Goal: Task Accomplishment & Management: Manage account settings

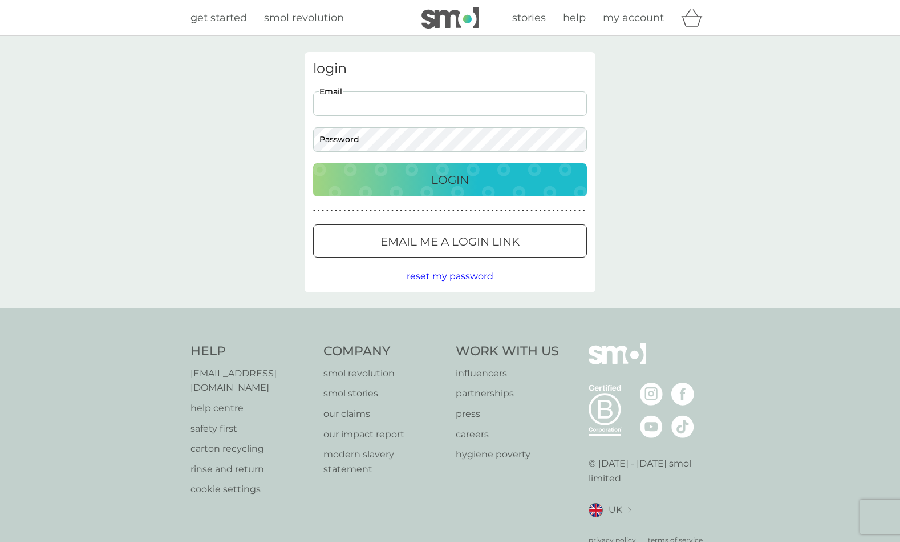
click at [361, 98] on input "Email" at bounding box center [450, 103] width 274 height 25
click at [313, 163] on button "Login" at bounding box center [450, 179] width 274 height 33
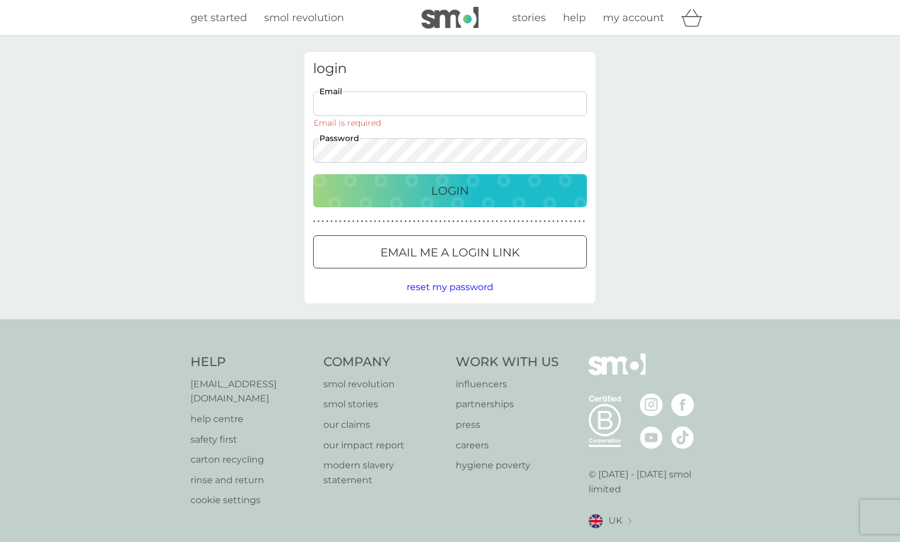
drag, startPoint x: 455, startPoint y: 189, endPoint x: 465, endPoint y: 193, distance: 10.7
click at [456, 189] on p "Login" at bounding box center [450, 190] width 38 height 18
click at [333, 100] on input "Email" at bounding box center [450, 103] width 274 height 25
click at [340, 99] on input "Email" at bounding box center [450, 103] width 274 height 25
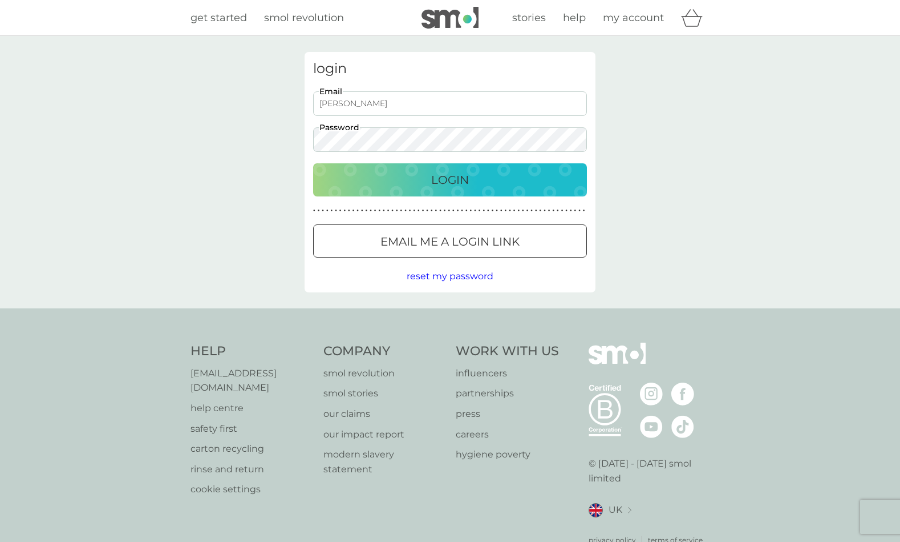
type input "roslyn"
click at [486, 241] on p "Email me a login link" at bounding box center [450, 241] width 139 height 18
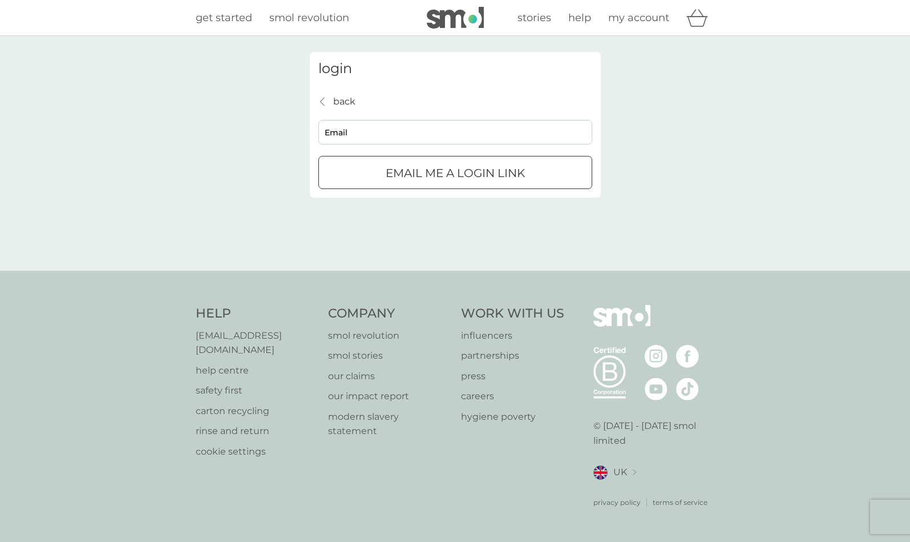
click at [340, 133] on input "Email" at bounding box center [455, 132] width 274 height 25
type input "roslyn_mcguire@hotmail.com"
click at [475, 175] on div "submit" at bounding box center [455, 173] width 41 height 12
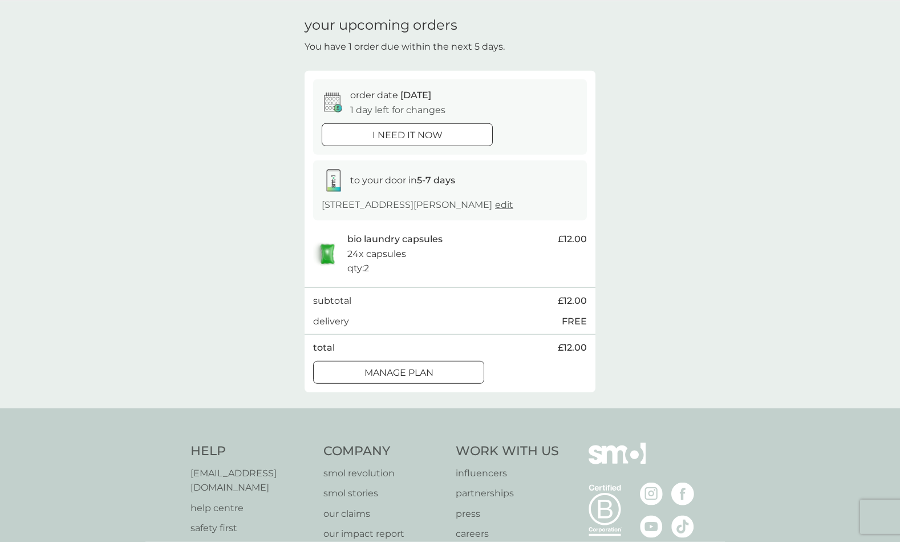
scroll to position [58, 0]
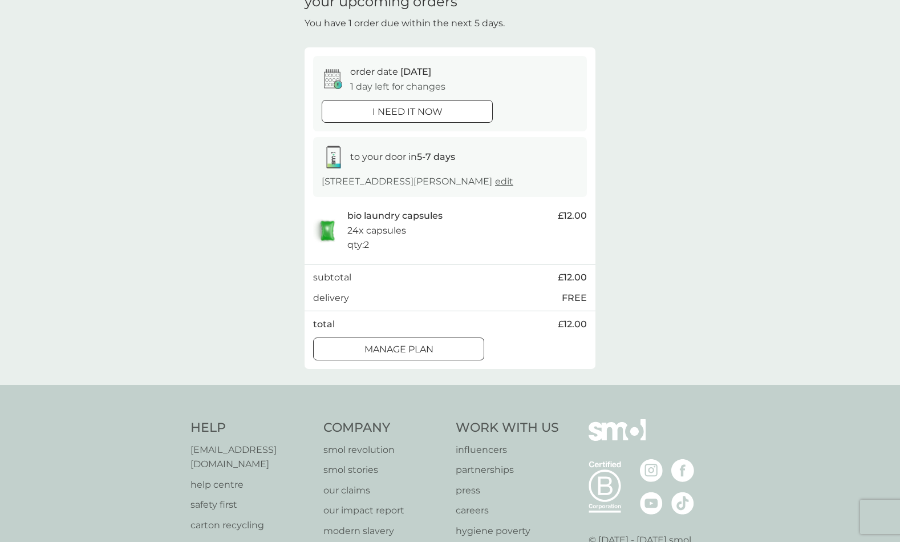
click at [394, 348] on div at bounding box center [398, 349] width 41 height 12
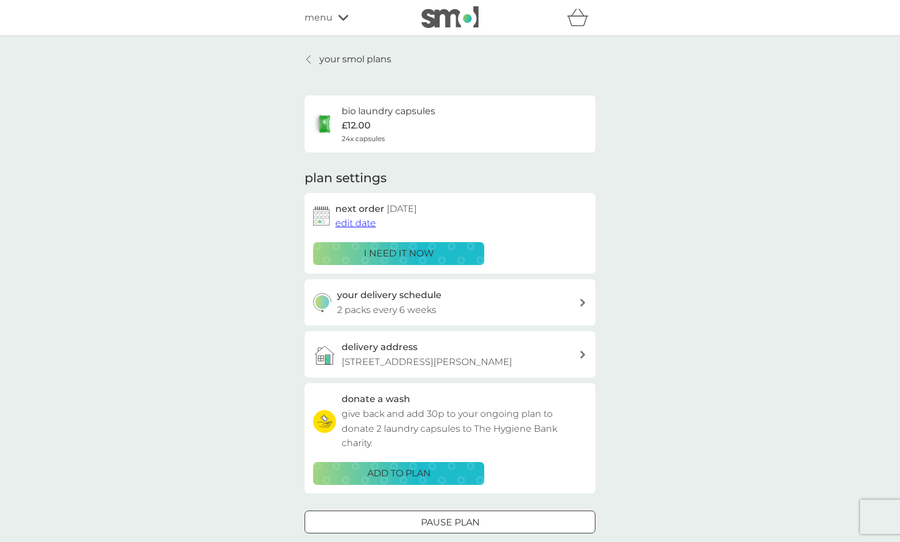
click at [584, 302] on icon at bounding box center [582, 302] width 5 height 8
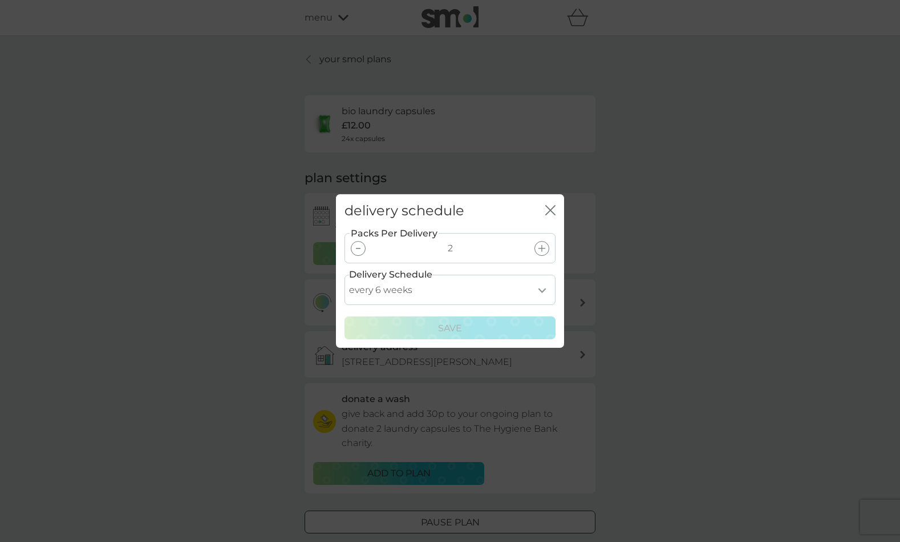
click at [345, 274] on select "every 1 week every 2 weeks every 3 weeks every 4 weeks every 5 weeks every 6 we…" at bounding box center [450, 289] width 211 height 30
select select "56"
click option "every 8 weeks" at bounding box center [0, 0] width 0 height 0
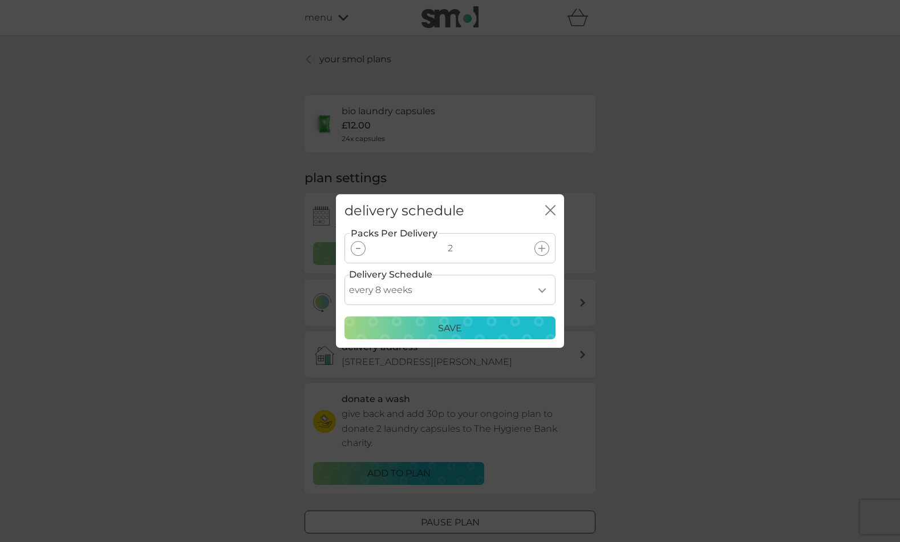
click at [450, 324] on p "Save" at bounding box center [450, 328] width 24 height 15
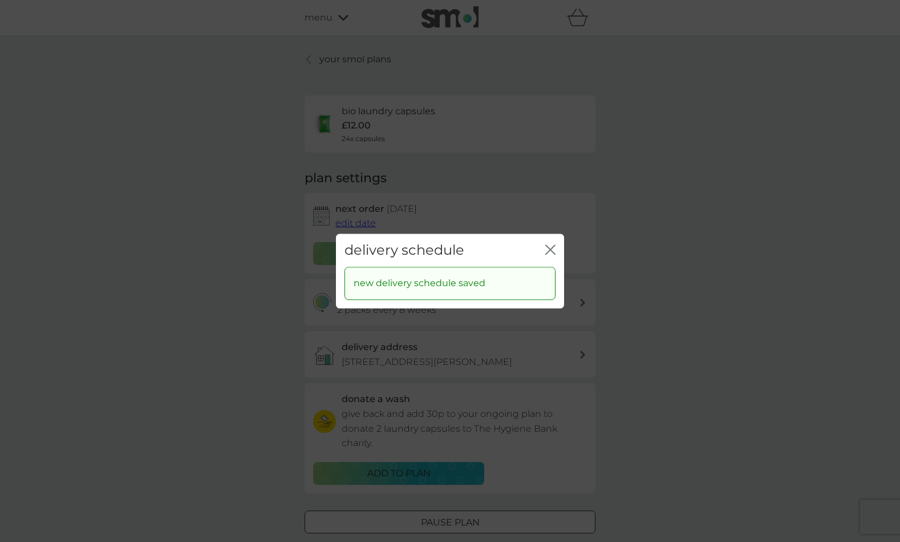
click at [648, 128] on div "delivery schedule close new delivery schedule saved" at bounding box center [450, 271] width 900 height 542
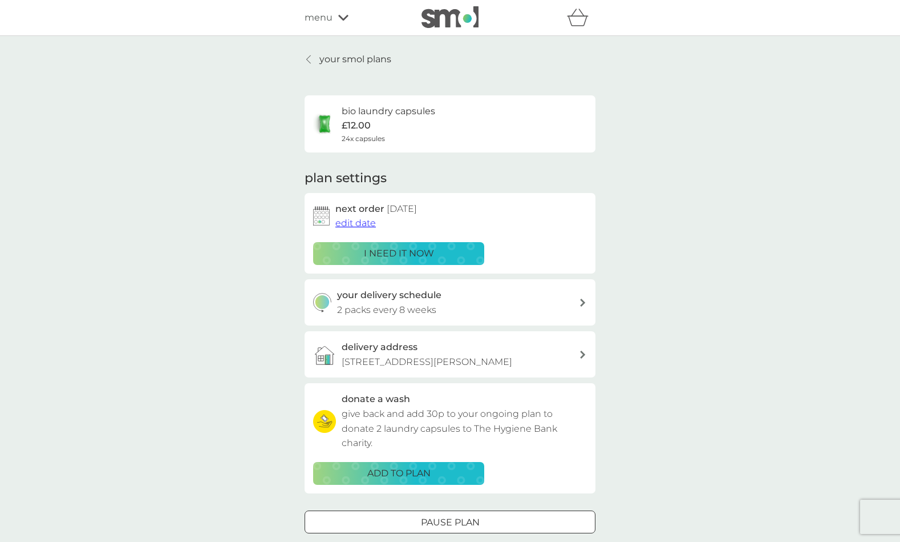
click at [348, 225] on span "edit date" at bounding box center [356, 222] width 41 height 11
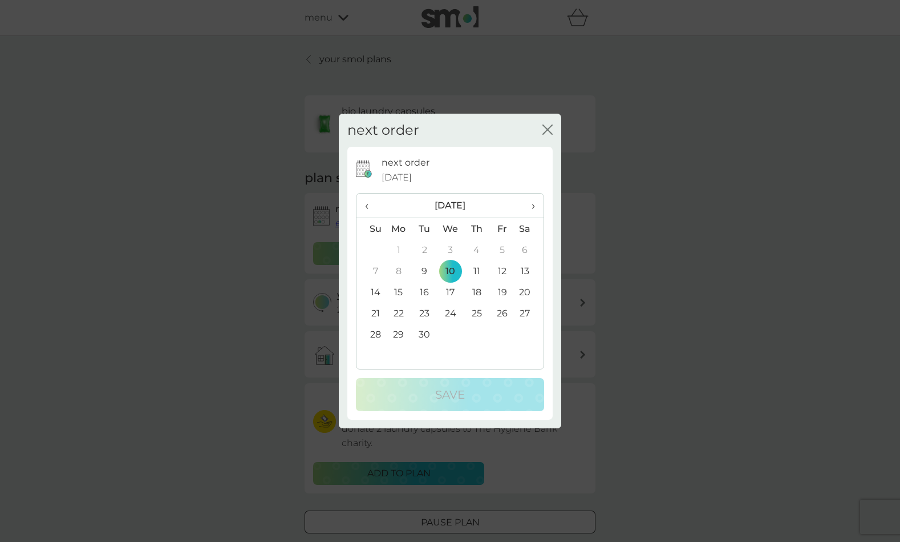
click at [451, 311] on td "24" at bounding box center [451, 312] width 26 height 21
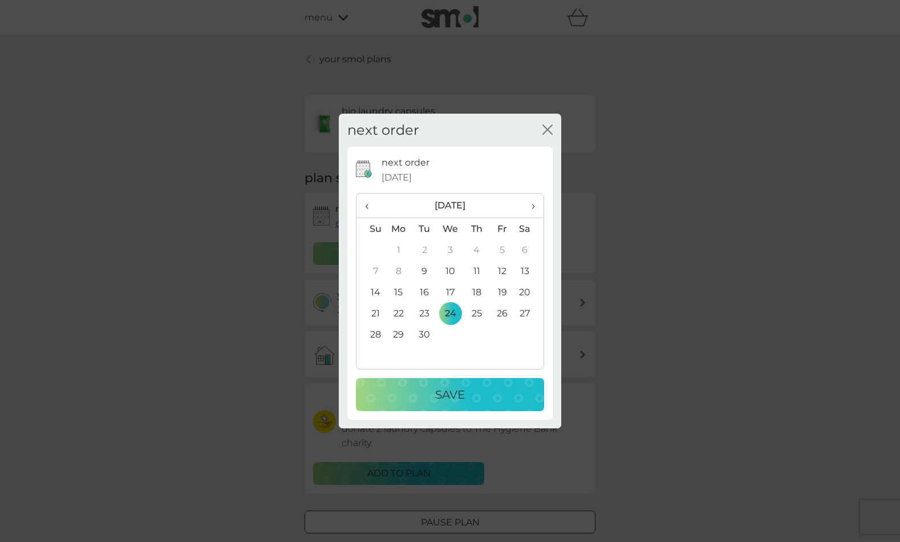
click at [439, 393] on p "Save" at bounding box center [450, 394] width 30 height 18
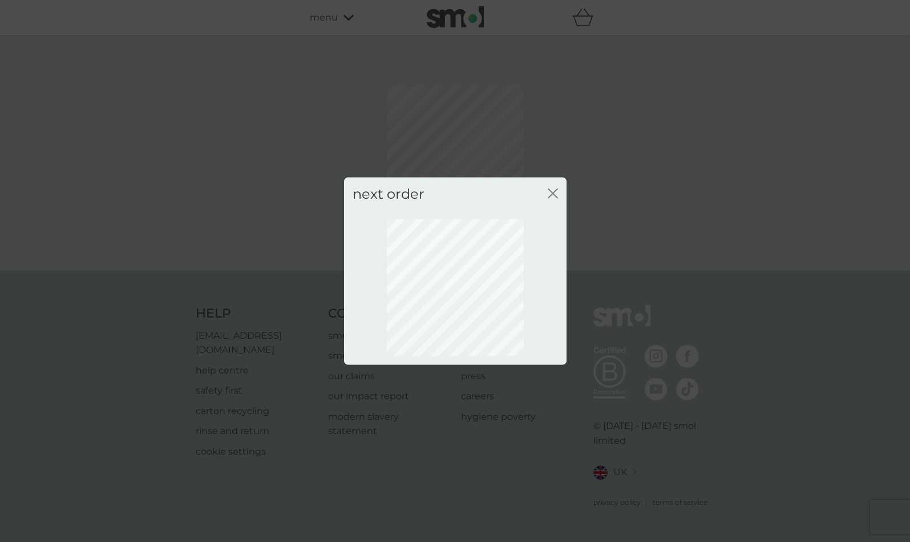
click at [553, 195] on icon "close" at bounding box center [553, 193] width 10 height 10
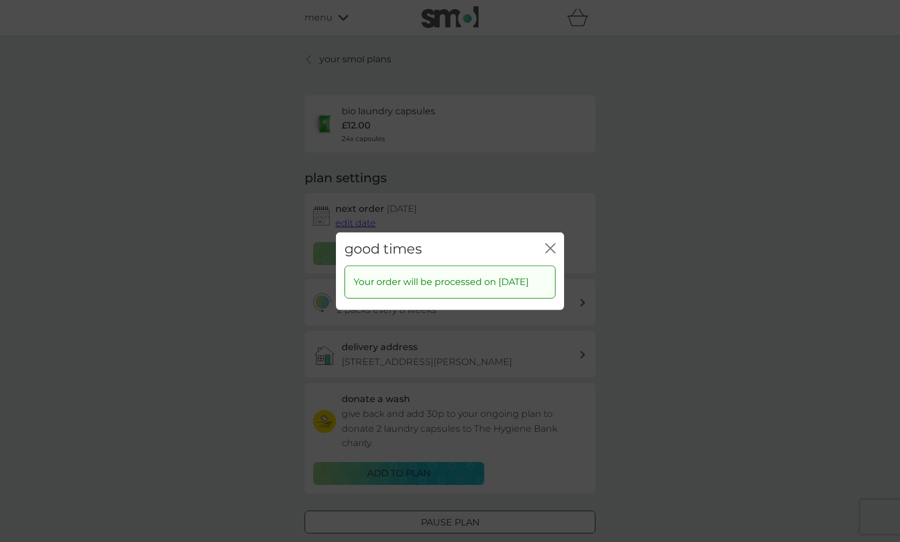
click at [549, 243] on icon "close" at bounding box center [548, 247] width 5 height 9
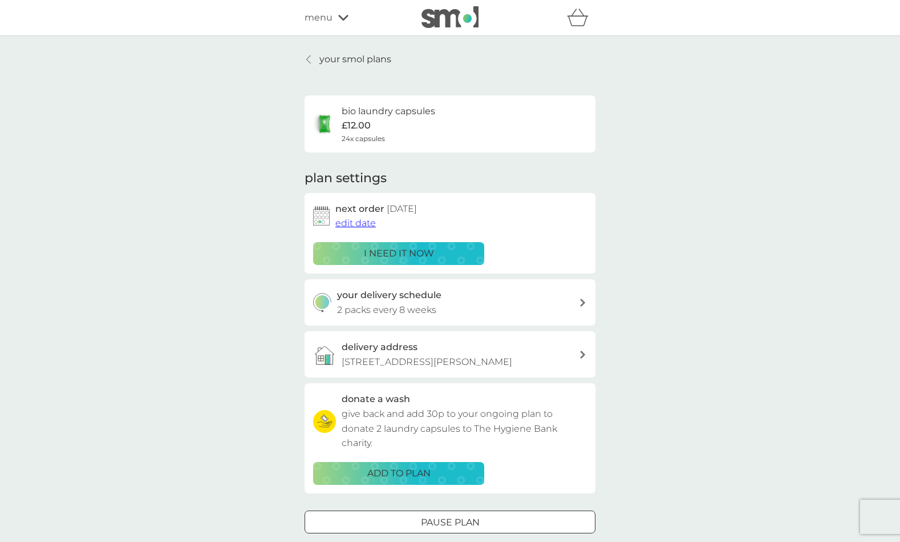
click at [344, 59] on p "your smol plans" at bounding box center [356, 59] width 72 height 15
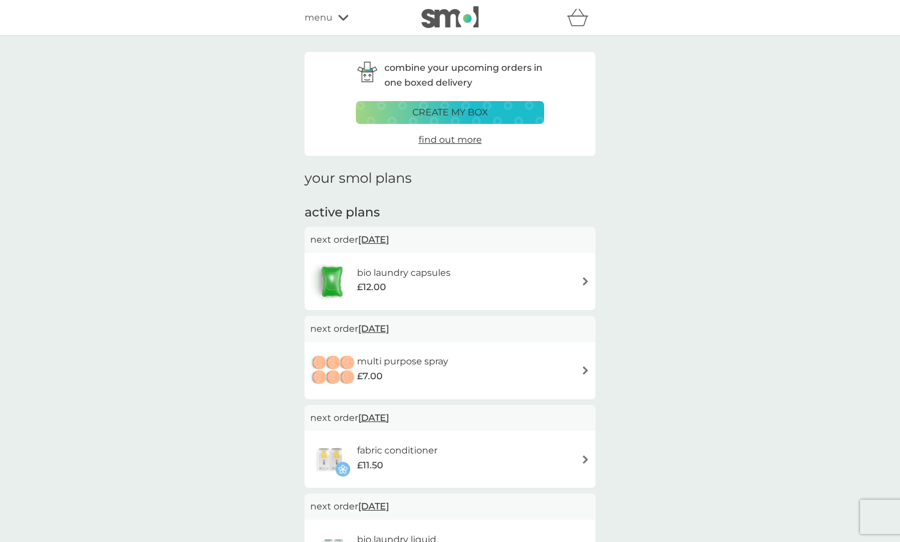
click at [780, 164] on div "combine your upcoming orders in one boxed delivery create my box find out more …" at bounding box center [450, 519] width 900 height 966
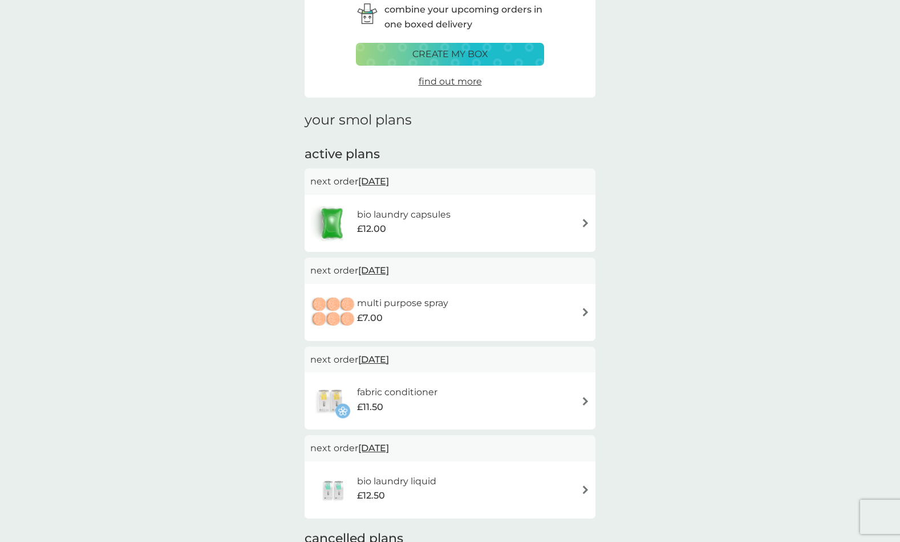
scroll to position [116, 0]
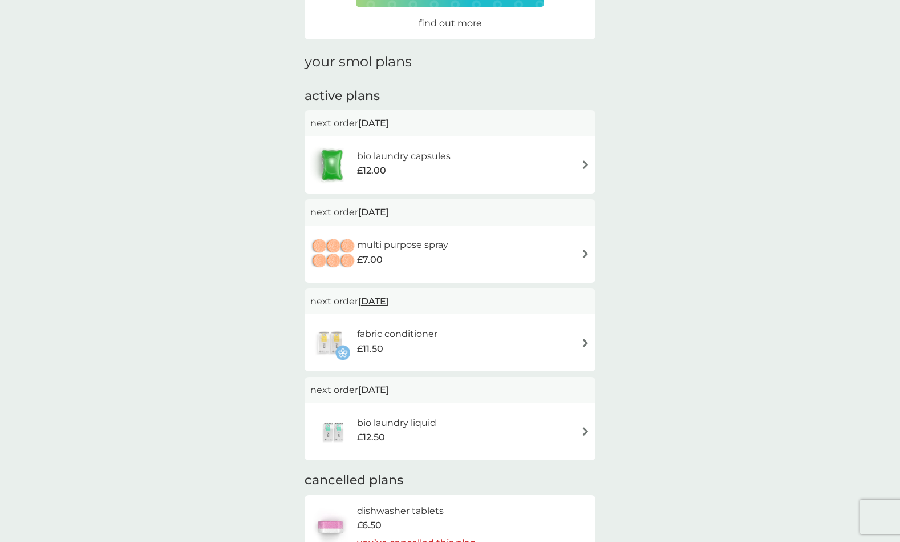
click at [584, 251] on img at bounding box center [585, 253] width 9 height 9
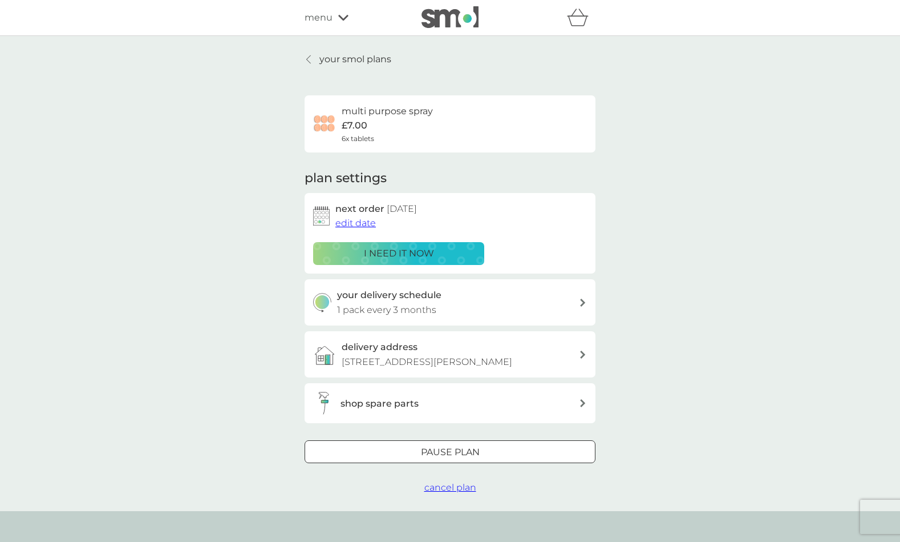
click at [449, 451] on div at bounding box center [450, 451] width 6 height 6
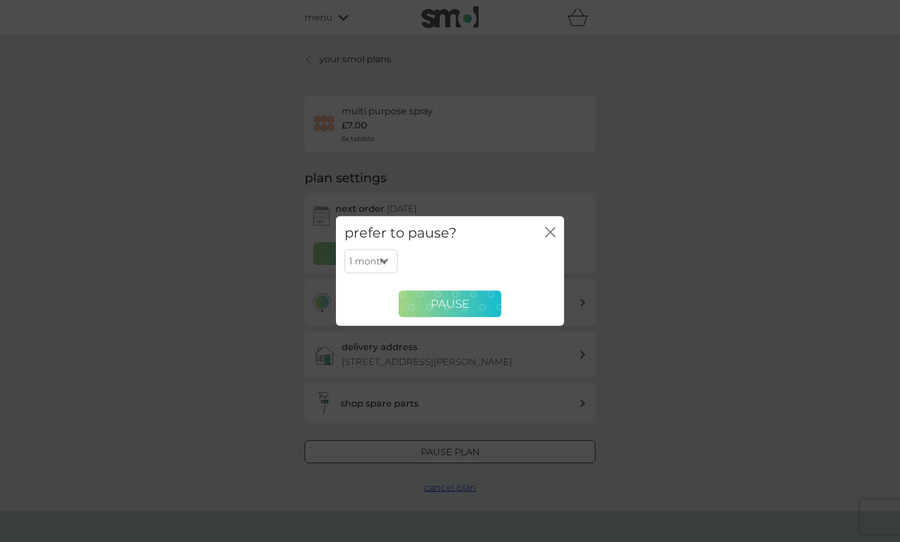
click at [460, 296] on button "Pause" at bounding box center [450, 303] width 103 height 27
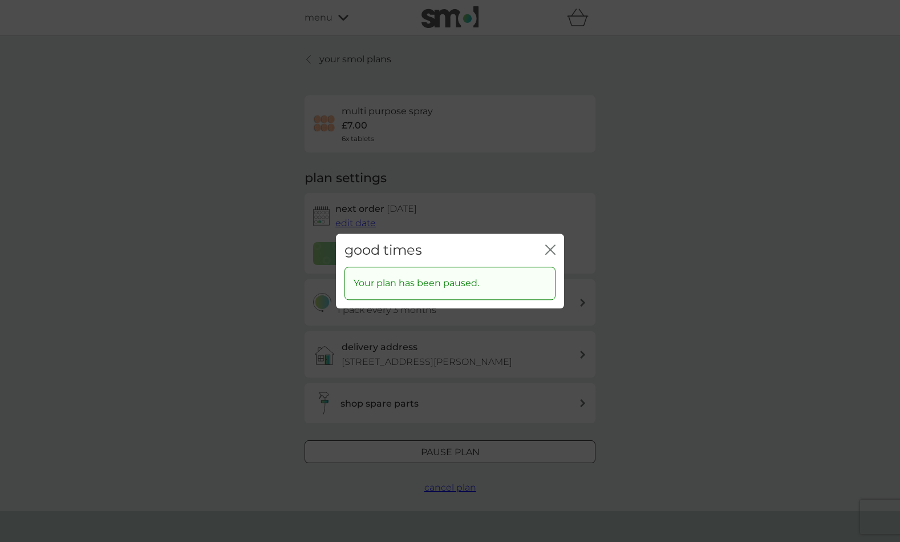
click at [548, 251] on icon "close" at bounding box center [551, 249] width 10 height 10
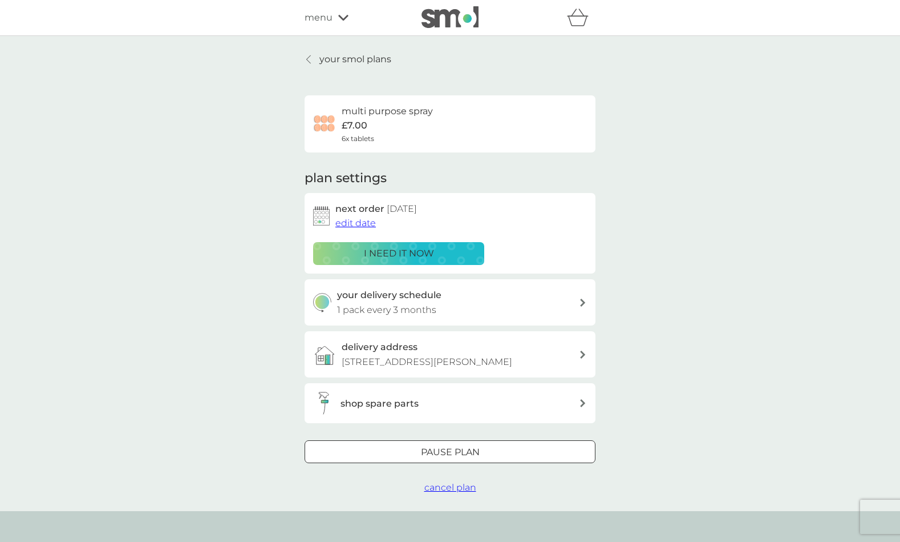
click at [417, 113] on h6 "multi purpose spray" at bounding box center [387, 111] width 91 height 15
click at [352, 126] on p "£7.00" at bounding box center [355, 125] width 26 height 15
click at [583, 300] on icon at bounding box center [582, 302] width 5 height 8
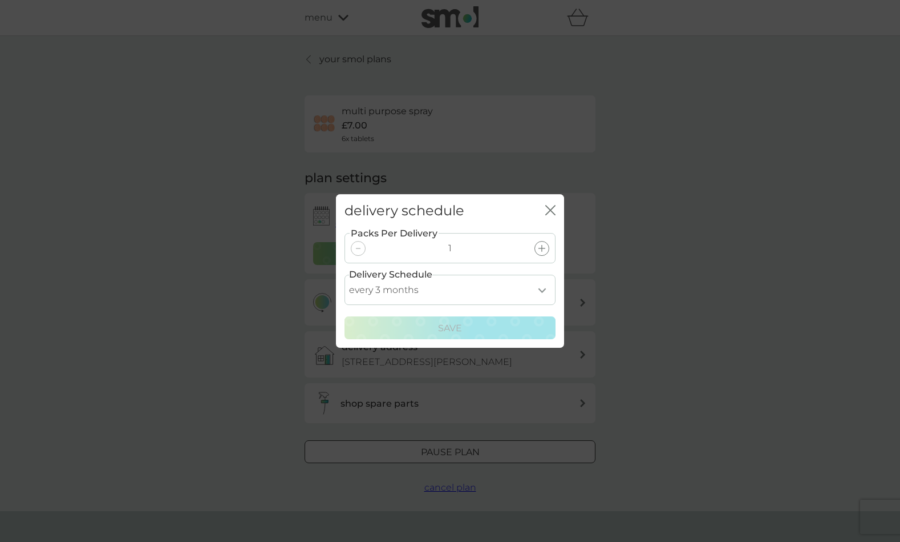
click at [345, 274] on select "every 1 month every 2 months every 3 months every 4 months every 5 months every…" at bounding box center [450, 289] width 211 height 30
select select "6"
click option "every 6 months" at bounding box center [0, 0] width 0 height 0
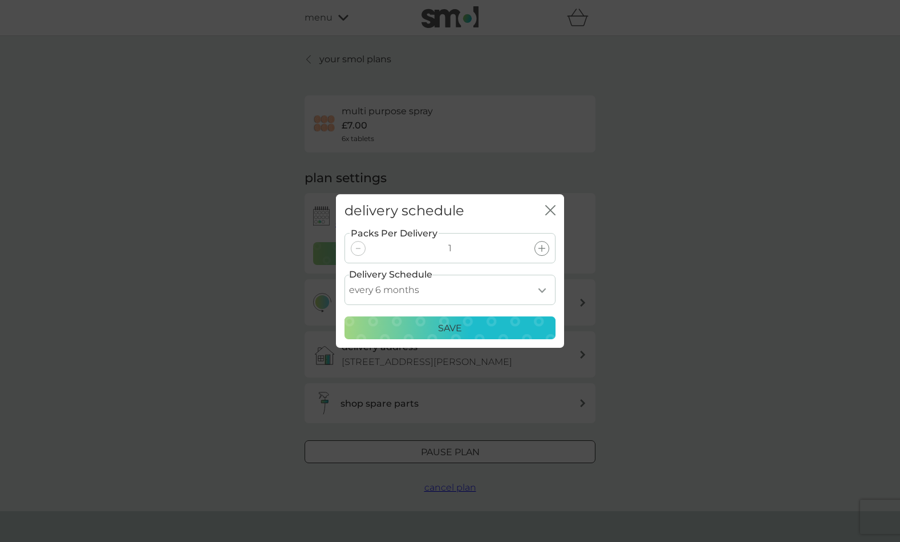
click at [460, 321] on button "Save" at bounding box center [450, 327] width 211 height 23
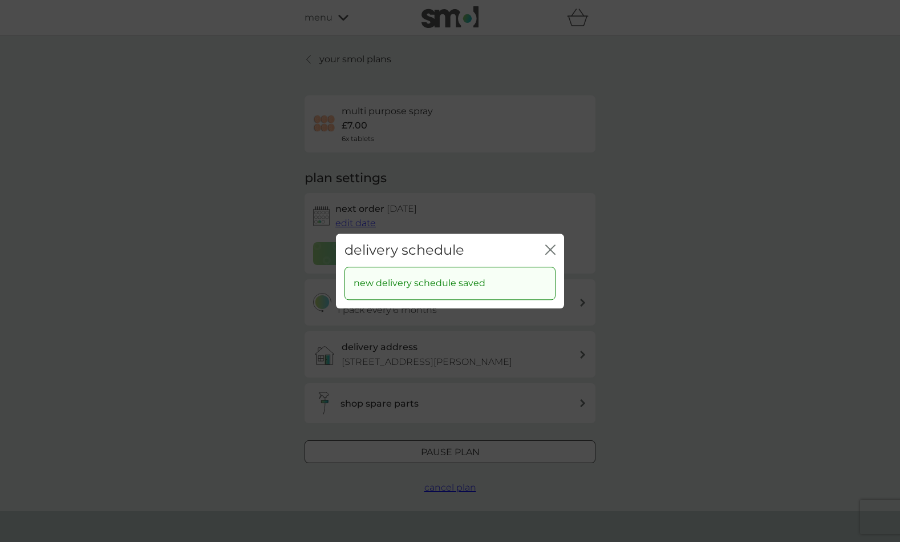
click at [549, 242] on div "delivery schedule close" at bounding box center [450, 250] width 228 height 34
click at [550, 249] on icon "close" at bounding box center [551, 249] width 10 height 10
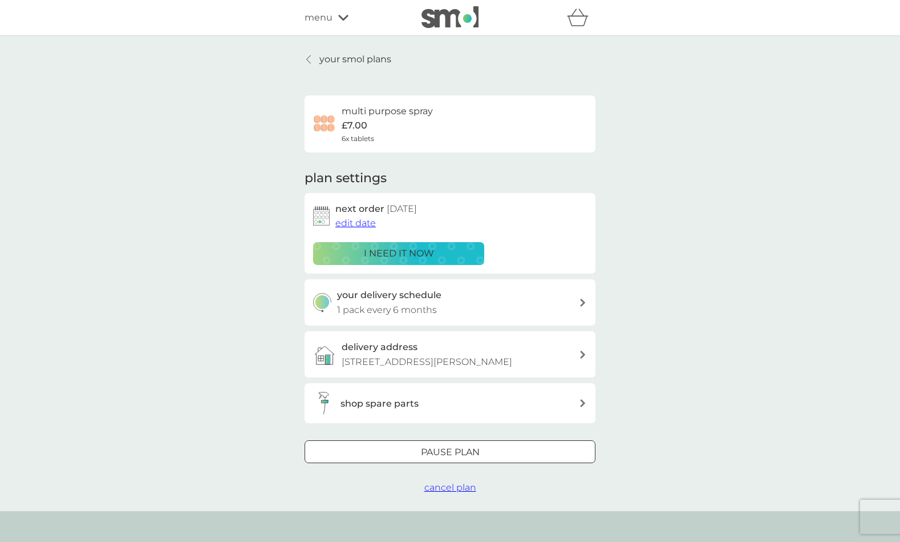
click at [445, 448] on div at bounding box center [450, 452] width 41 height 12
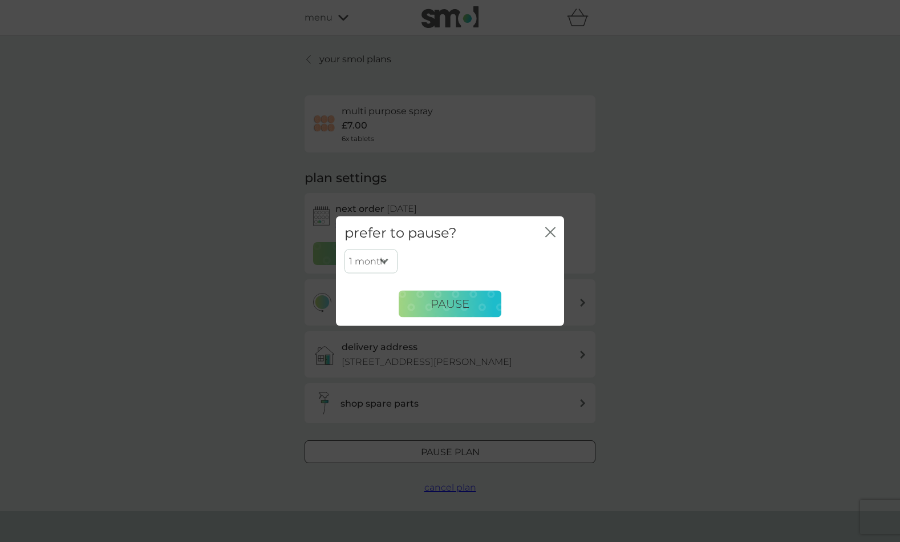
click at [345, 249] on select "1 month 2 months 3 months 4 months 5 months 6 months" at bounding box center [371, 261] width 53 height 24
select select "6"
click option "6 months" at bounding box center [0, 0] width 0 height 0
click at [457, 301] on span "Pause" at bounding box center [450, 304] width 39 height 14
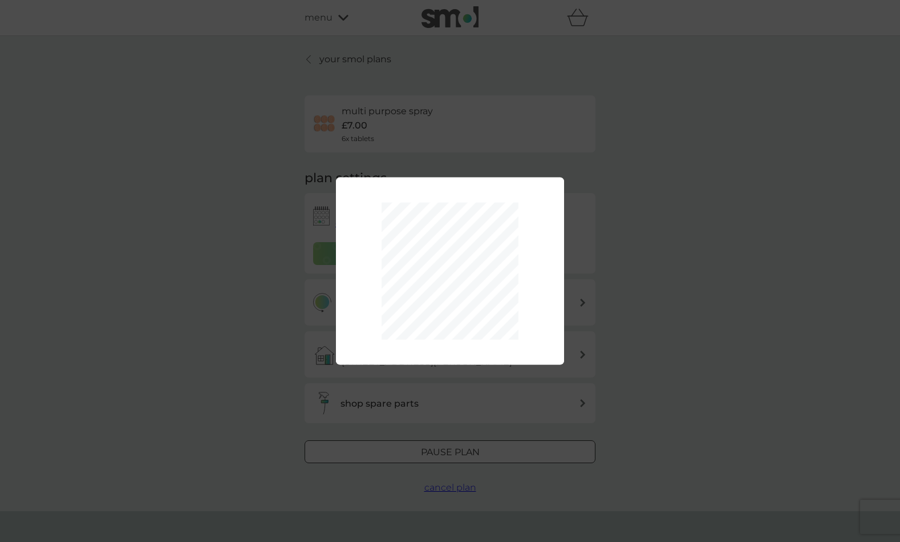
click at [601, 306] on div "1 month 2 months 3 months 4 months 5 months 6 months Pause" at bounding box center [450, 271] width 900 height 542
click at [601, 265] on div "1 month 2 months 3 months 4 months 5 months 6 months Pause" at bounding box center [450, 271] width 900 height 542
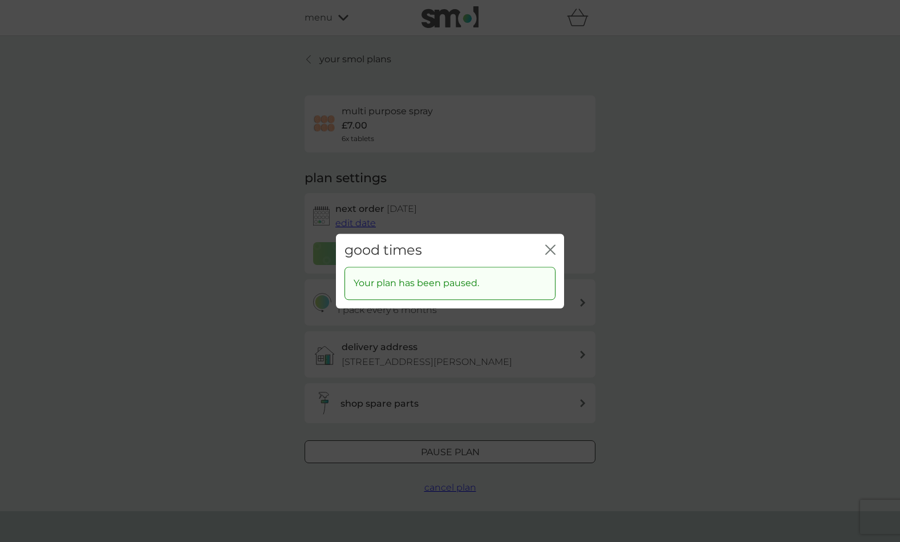
click at [552, 247] on icon "close" at bounding box center [551, 249] width 10 height 10
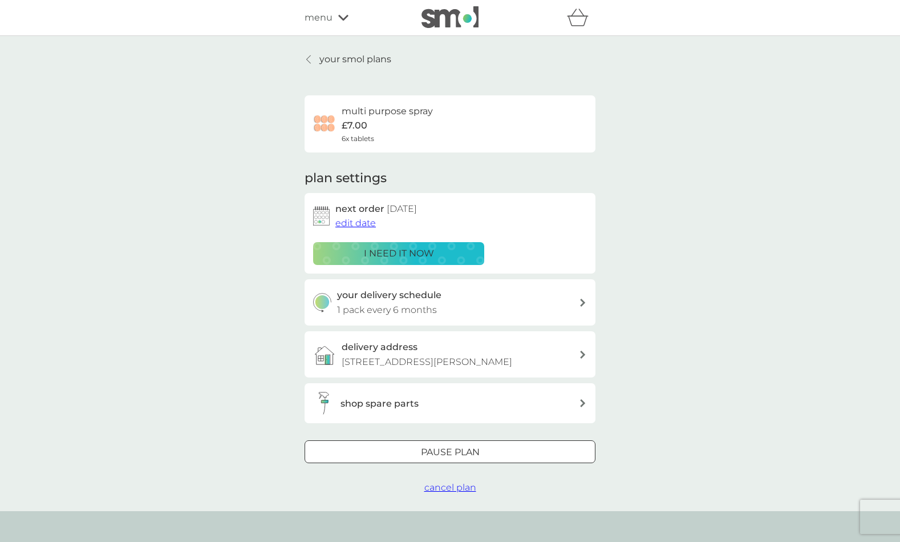
click at [458, 487] on span "cancel plan" at bounding box center [451, 487] width 52 height 11
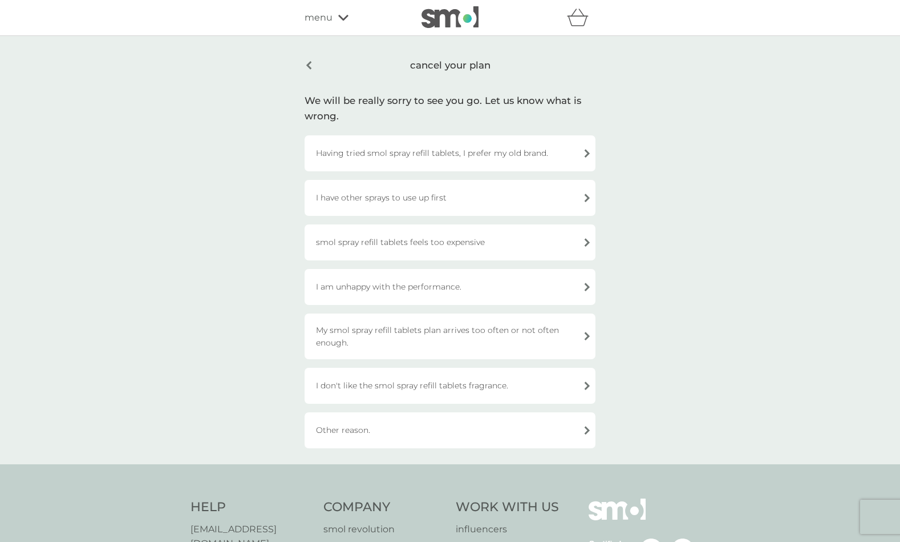
click at [582, 284] on div "I am unhappy with the performance." at bounding box center [450, 287] width 291 height 36
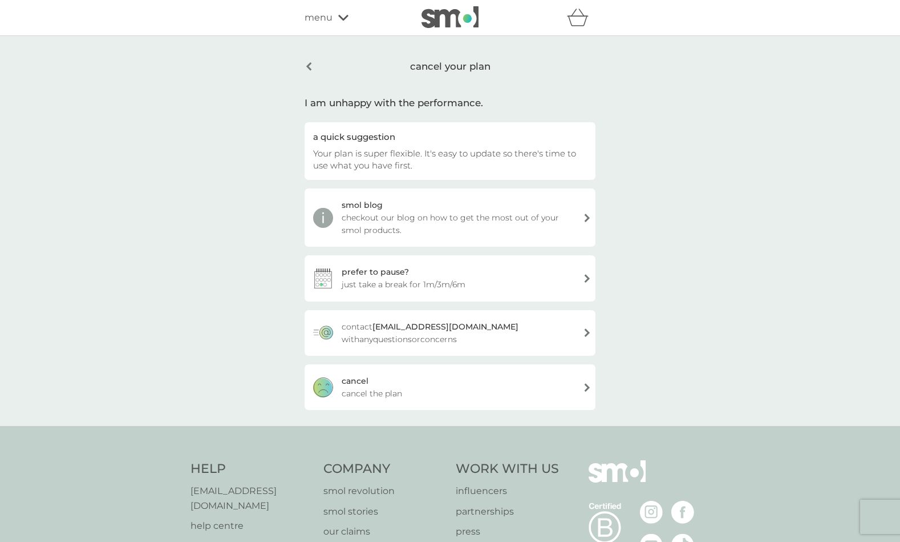
click at [589, 386] on div "[PERSON_NAME] the plan" at bounding box center [450, 387] width 291 height 46
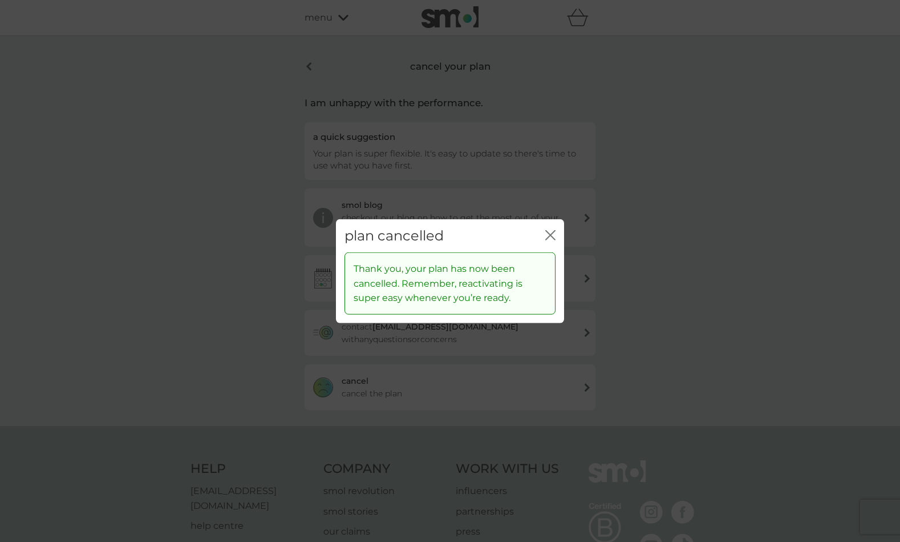
click at [621, 279] on div "plan cancelled close Thank you, your plan has now been cancelled. Remember, rea…" at bounding box center [450, 271] width 900 height 542
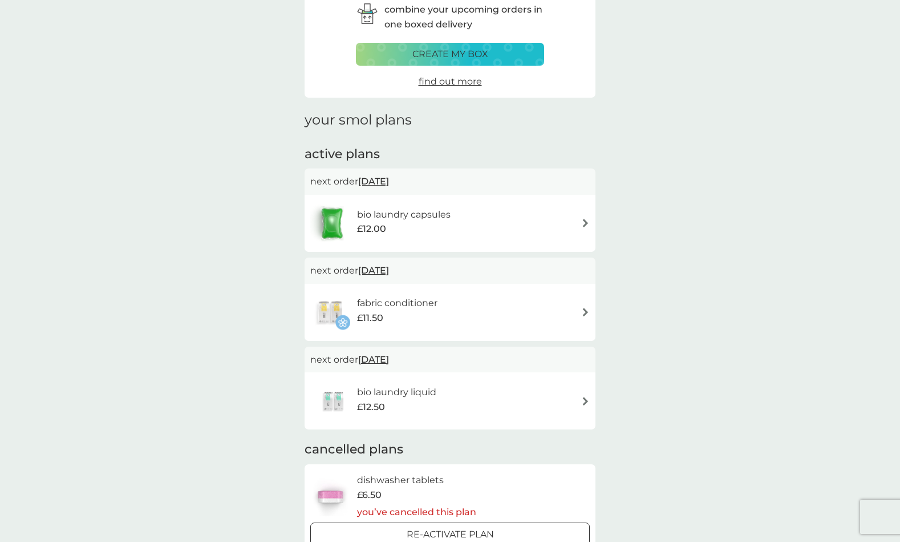
scroll to position [116, 0]
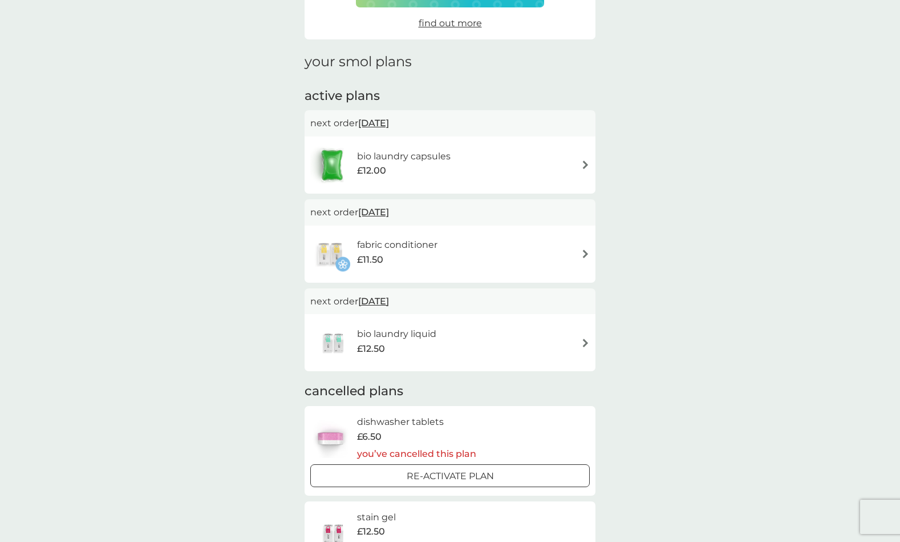
click at [584, 340] on img at bounding box center [585, 342] width 9 height 9
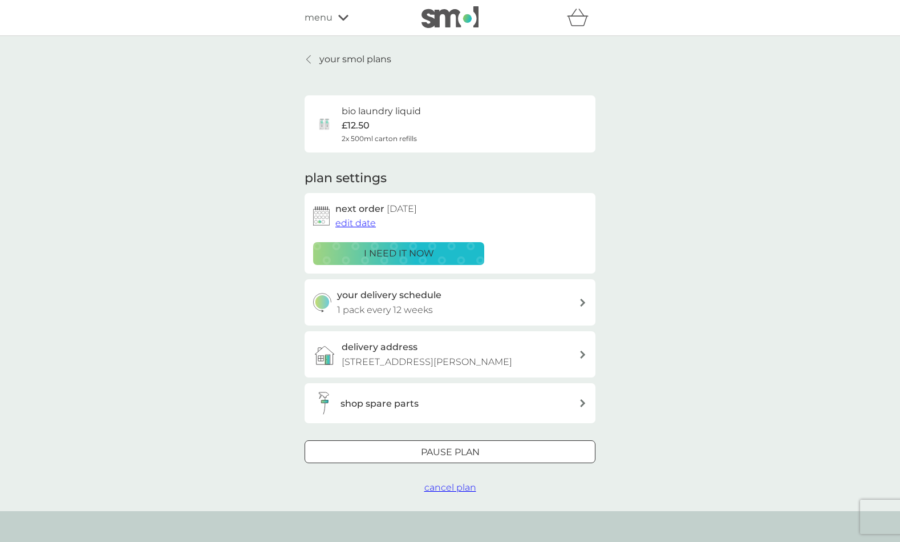
click at [439, 490] on span "cancel plan" at bounding box center [451, 487] width 52 height 11
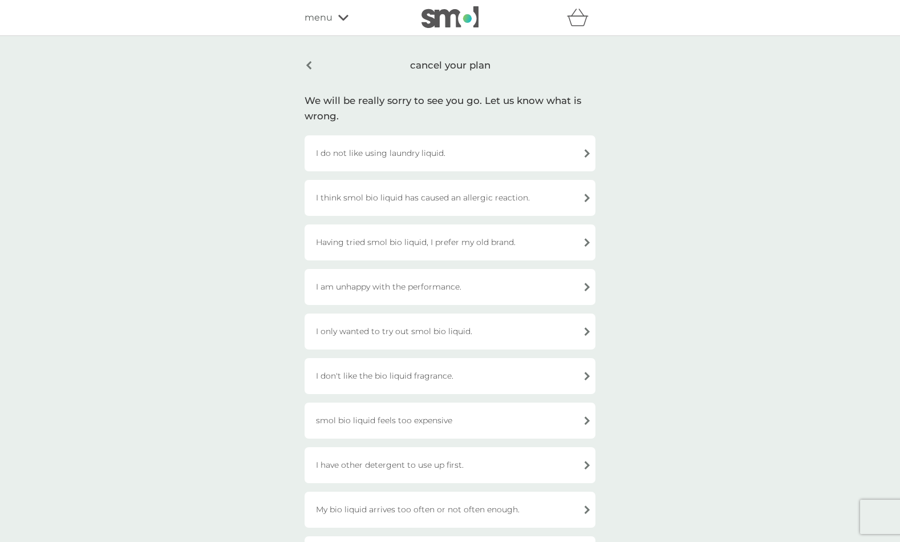
click at [587, 466] on div "I have other detergent to use up first." at bounding box center [450, 465] width 291 height 36
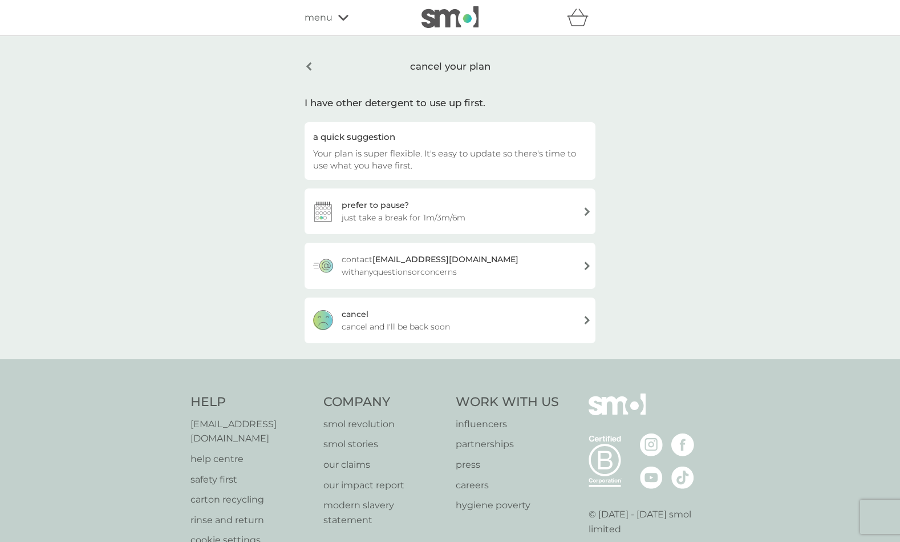
click at [705, 285] on div "cancel your plan I have other detergent to use up first. a quick suggestion You…" at bounding box center [450, 197] width 900 height 323
drag, startPoint x: 661, startPoint y: 312, endPoint x: 643, endPoint y: 312, distance: 18.8
click at [661, 312] on div "cancel your plan I have other detergent to use up first. a quick suggestion You…" at bounding box center [450, 197] width 900 height 323
click at [516, 310] on div "[PERSON_NAME] and I'll be back soon" at bounding box center [450, 320] width 291 height 46
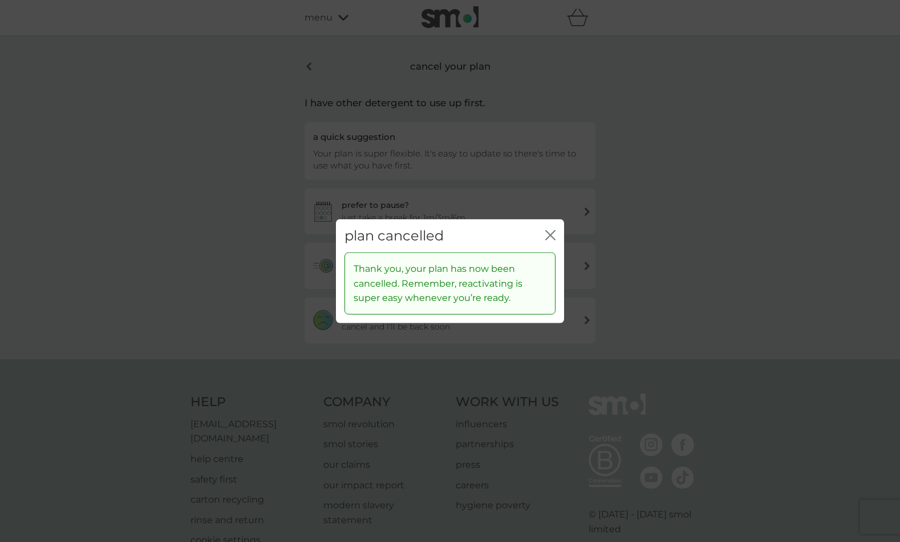
click at [552, 240] on icon "close" at bounding box center [551, 234] width 10 height 10
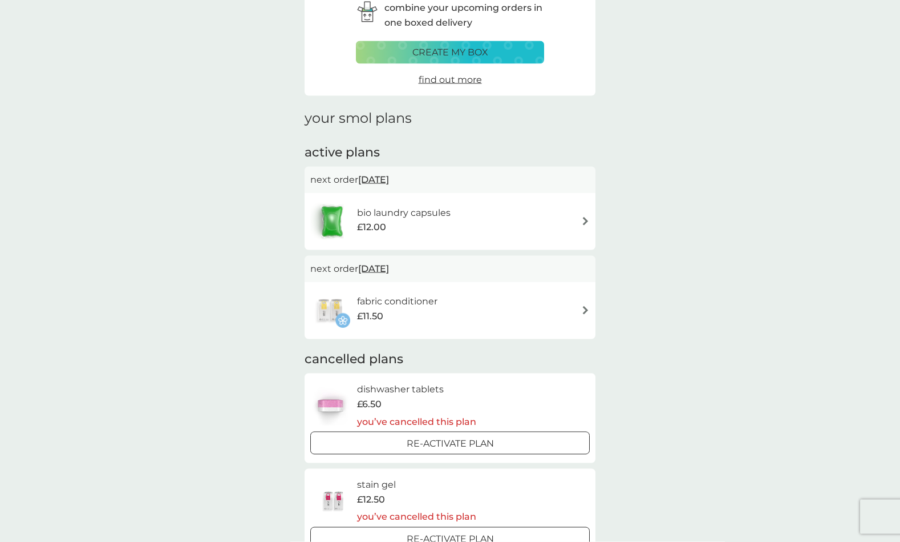
scroll to position [58, 0]
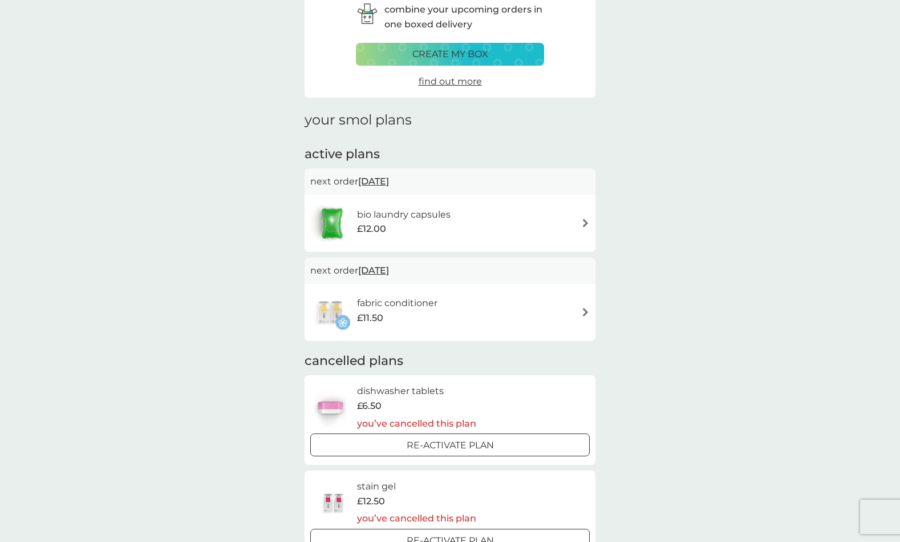
click at [389, 180] on span "[DATE]" at bounding box center [373, 181] width 31 height 22
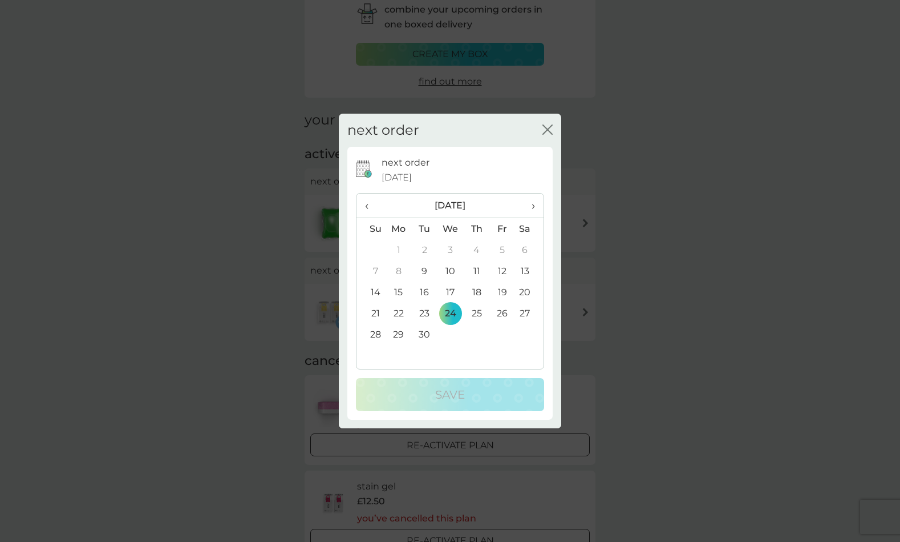
click at [425, 331] on td "30" at bounding box center [425, 334] width 26 height 21
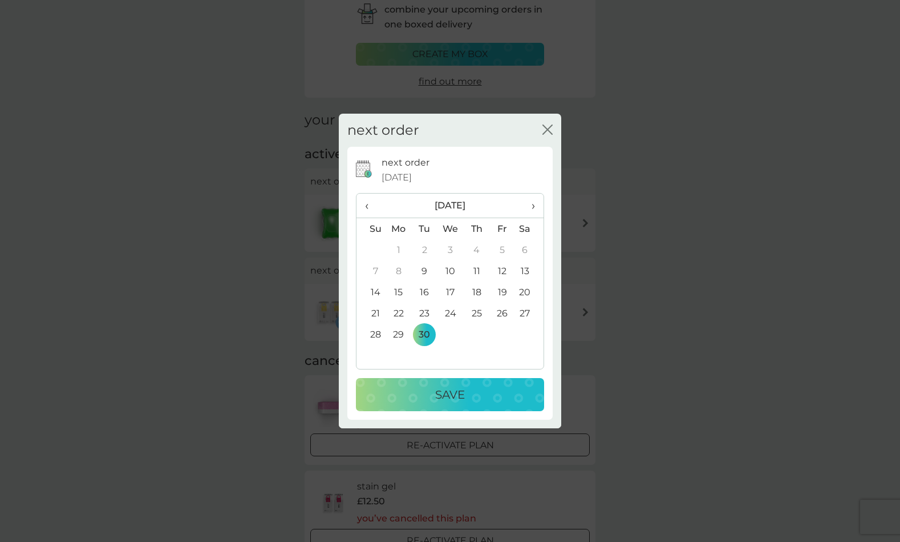
click at [456, 390] on p "Save" at bounding box center [450, 394] width 30 height 18
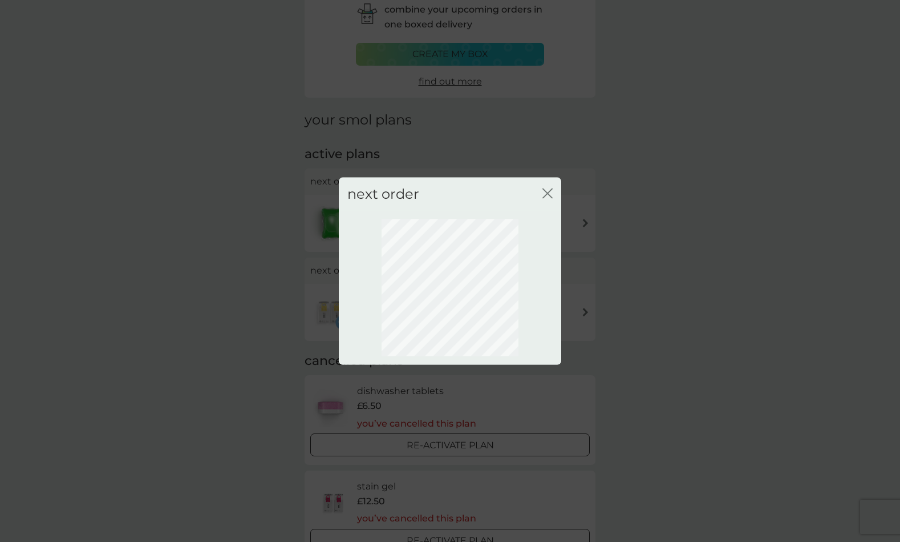
scroll to position [0, 0]
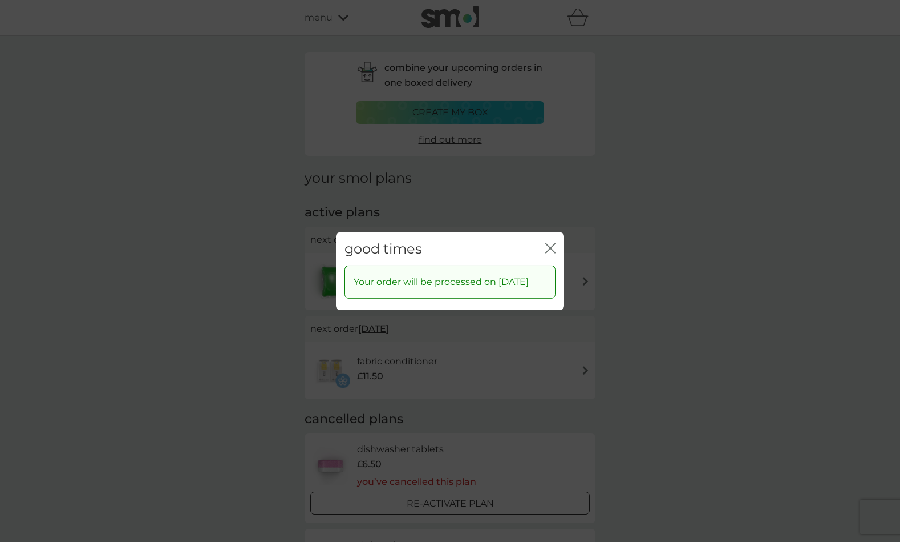
click at [552, 243] on icon "close" at bounding box center [553, 247] width 5 height 9
